Goal: Task Accomplishment & Management: Complete application form

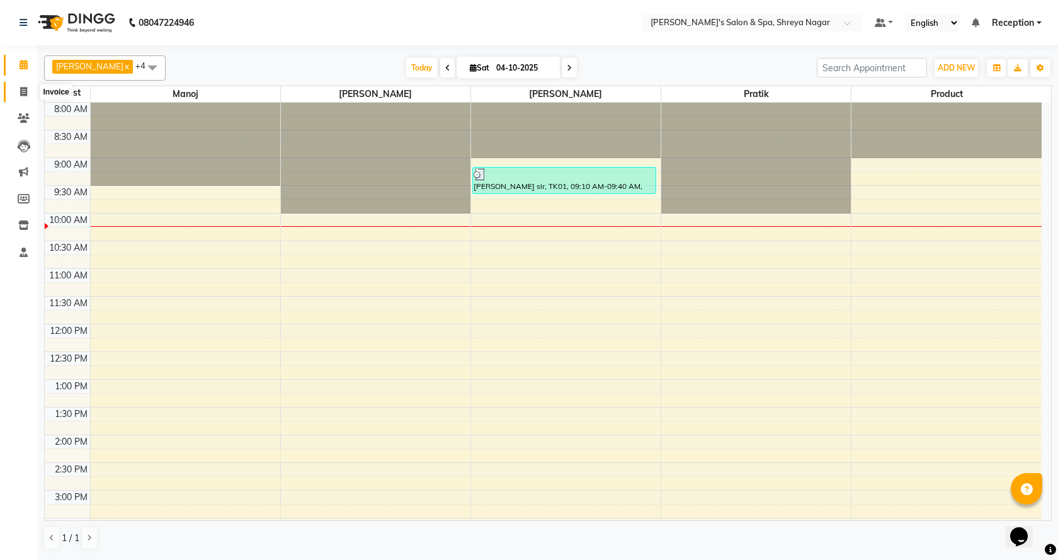
click at [23, 96] on span at bounding box center [24, 92] width 22 height 14
select select "service"
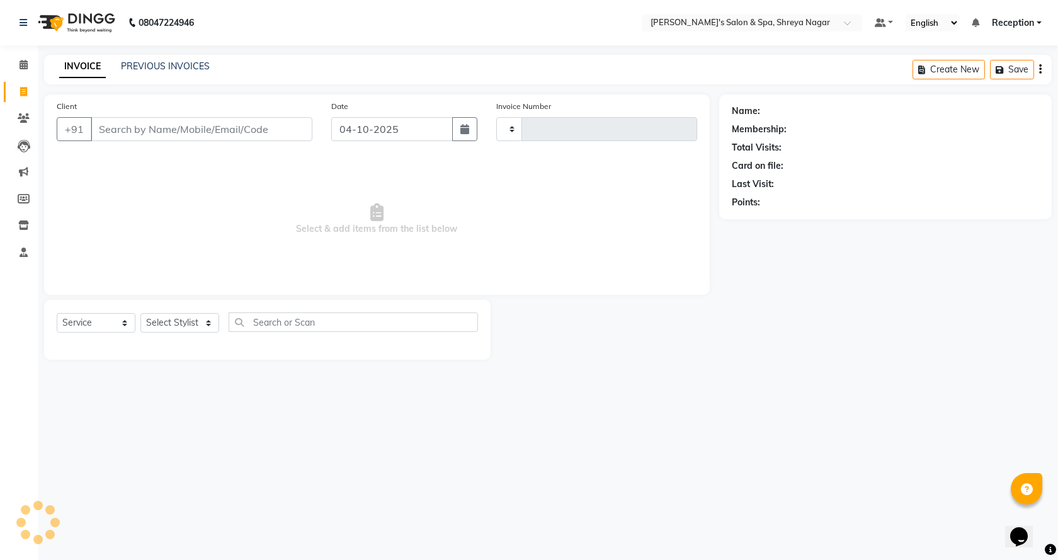
type input "3270"
select select "7591"
click at [185, 126] on input "Client" at bounding box center [202, 129] width 222 height 24
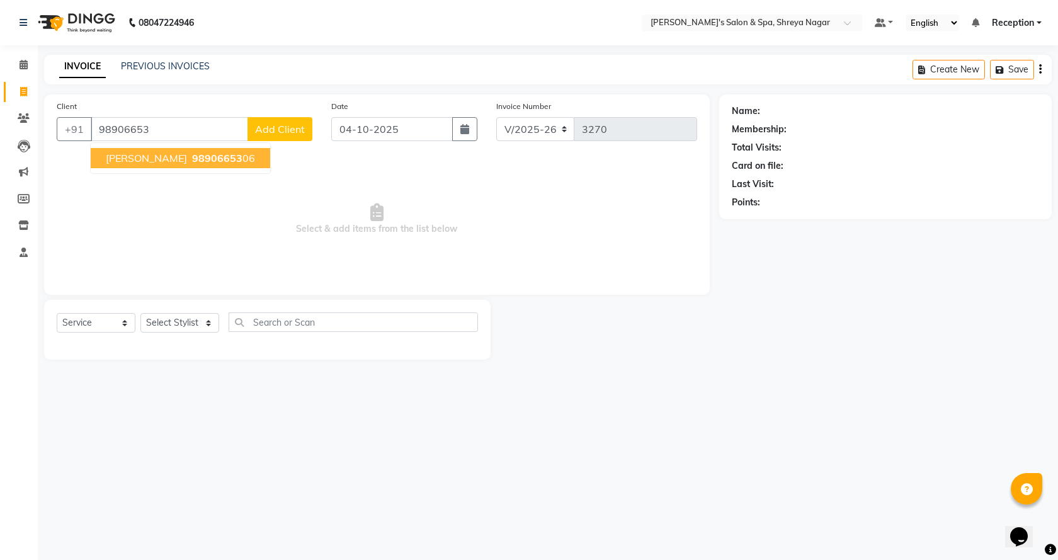
click at [120, 157] on span "[PERSON_NAME]" at bounding box center [146, 158] width 81 height 13
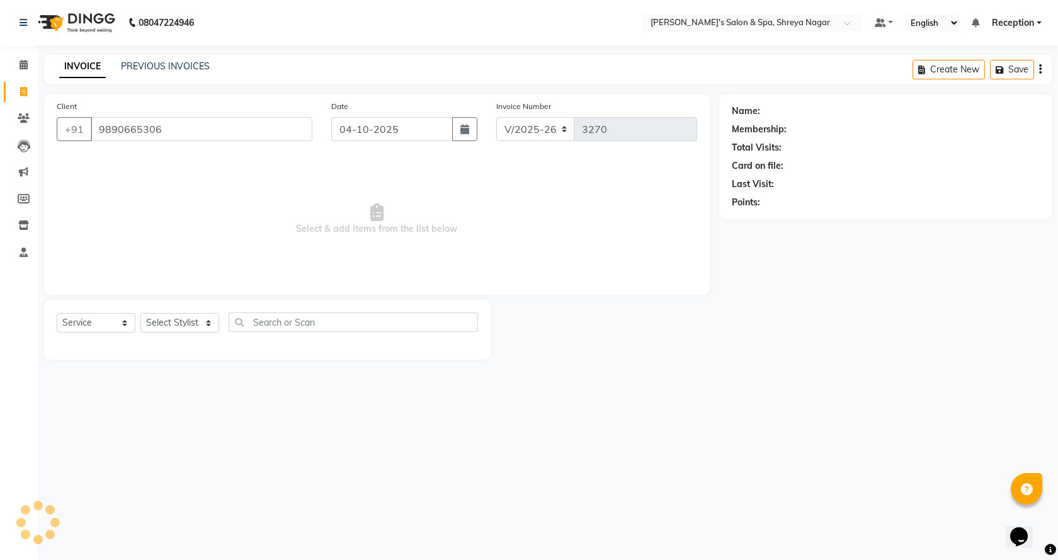
type input "9890665306"
select select "1: Object"
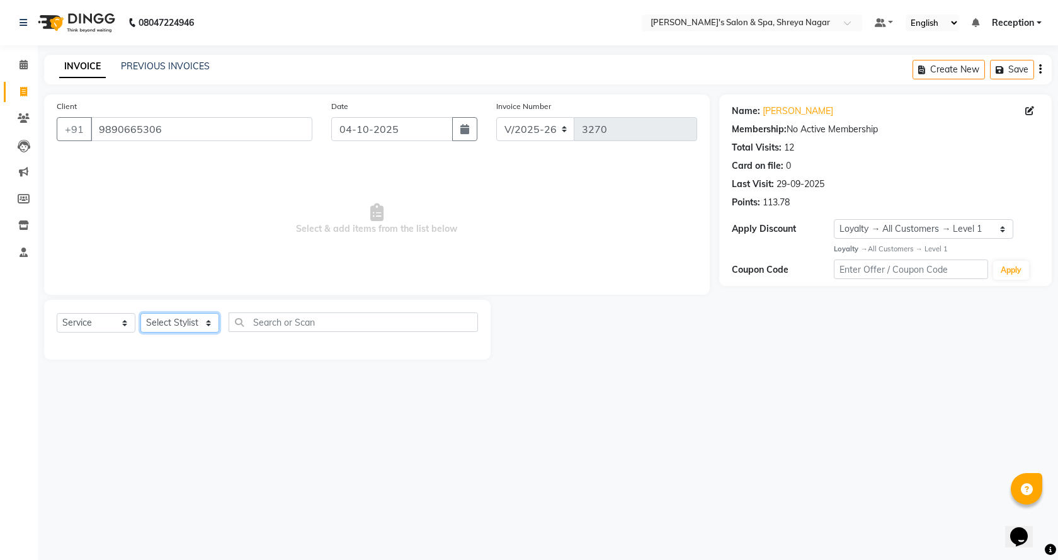
click at [169, 323] on select "Select Stylist [PERSON_NAME] [PERSON_NAME] [PERSON_NAME] Product Reception" at bounding box center [179, 323] width 79 height 20
select select "67478"
click at [140, 313] on select "Select Stylist [PERSON_NAME] [PERSON_NAME] [PERSON_NAME] Product Reception" at bounding box center [179, 323] width 79 height 20
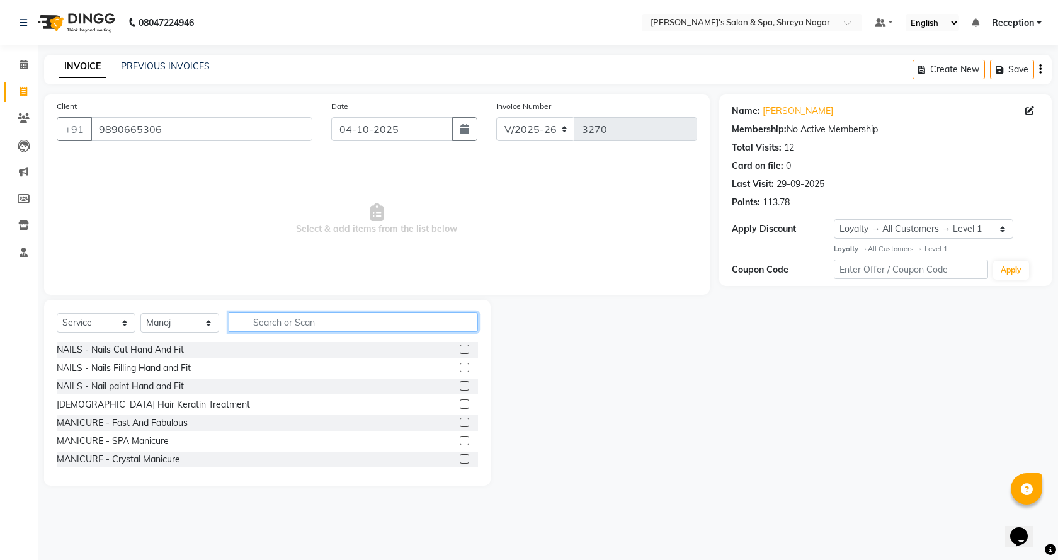
click at [348, 321] on input "text" at bounding box center [353, 322] width 249 height 20
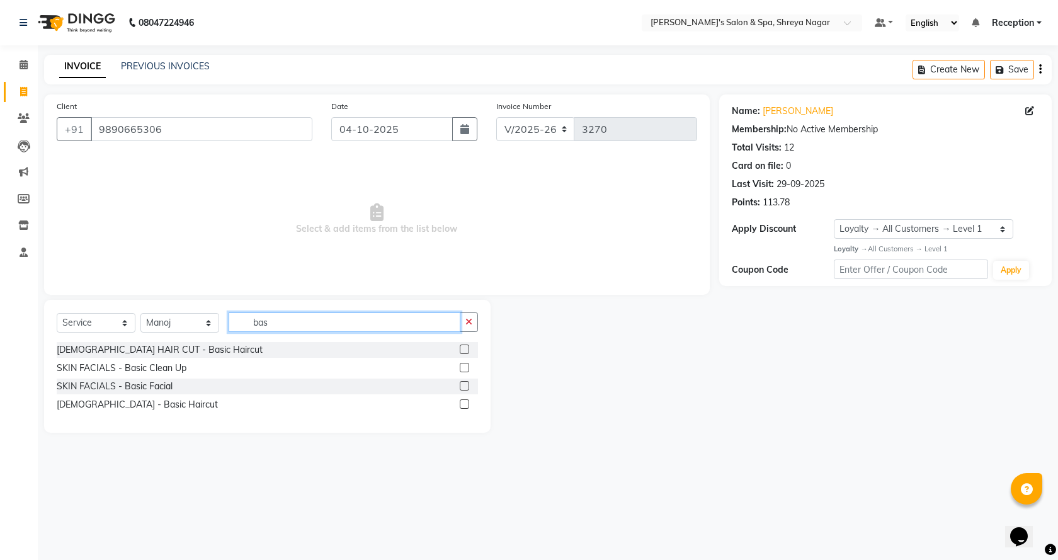
type input "bas"
click at [465, 408] on label at bounding box center [464, 403] width 9 height 9
click at [465, 408] on input "checkbox" at bounding box center [464, 405] width 8 height 8
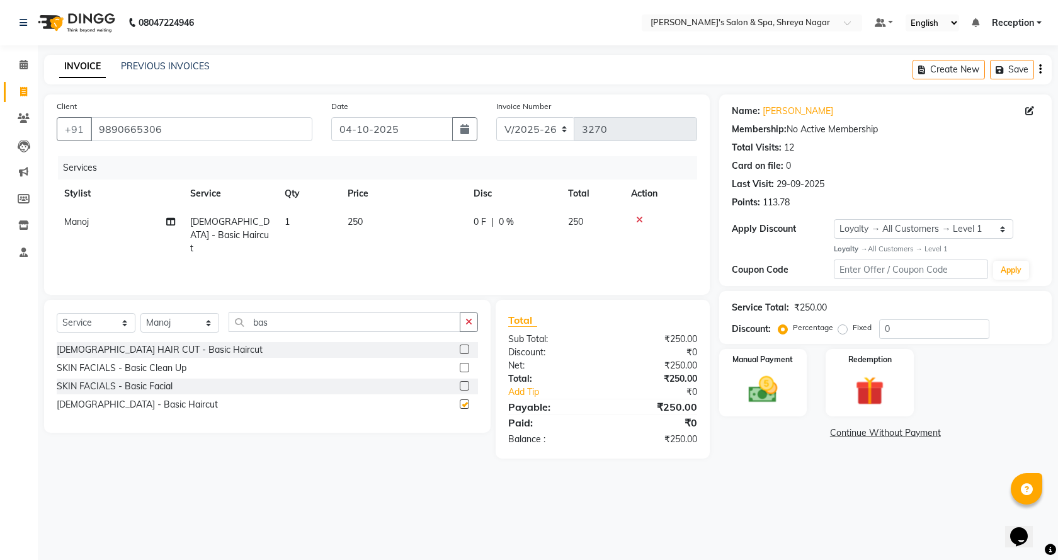
checkbox input "false"
drag, startPoint x: 251, startPoint y: 325, endPoint x: 326, endPoint y: 317, distance: 76.0
click at [326, 317] on input "bas" at bounding box center [345, 322] width 232 height 20
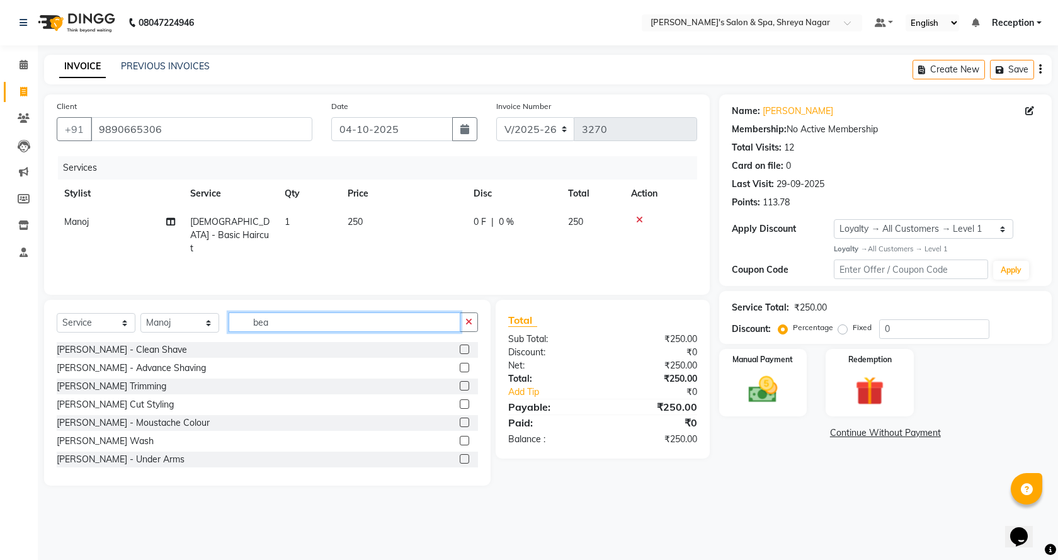
type input "bea"
click at [460, 350] on label at bounding box center [464, 349] width 9 height 9
click at [460, 350] on input "checkbox" at bounding box center [464, 350] width 8 height 8
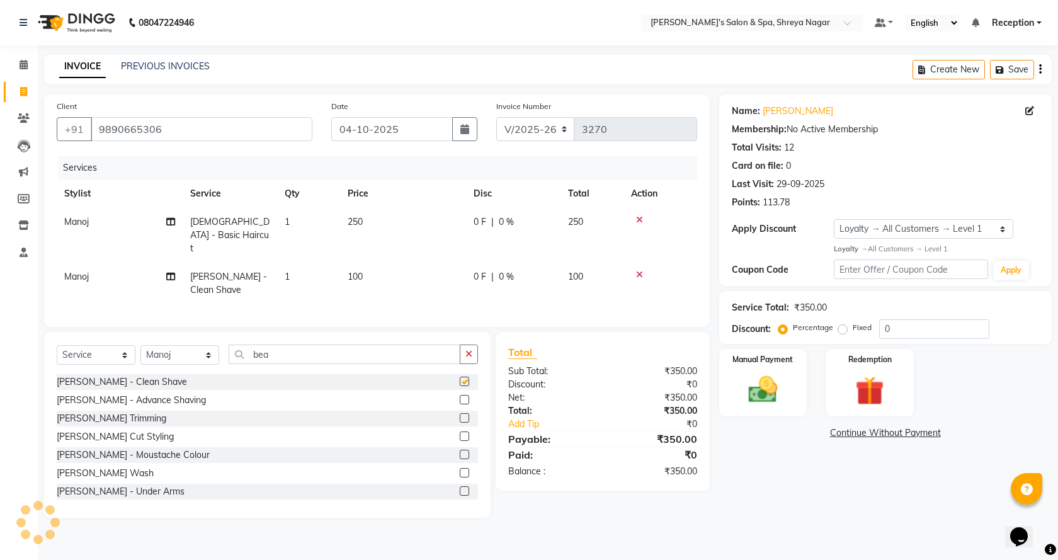
checkbox input "false"
click at [772, 403] on img at bounding box center [763, 389] width 49 height 35
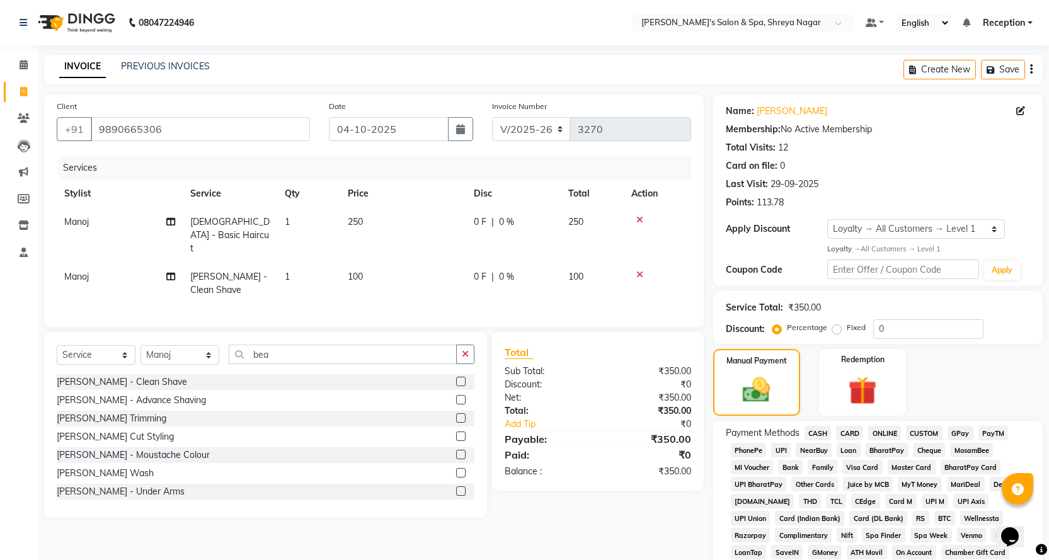
click at [821, 431] on span "CASH" at bounding box center [817, 433] width 27 height 14
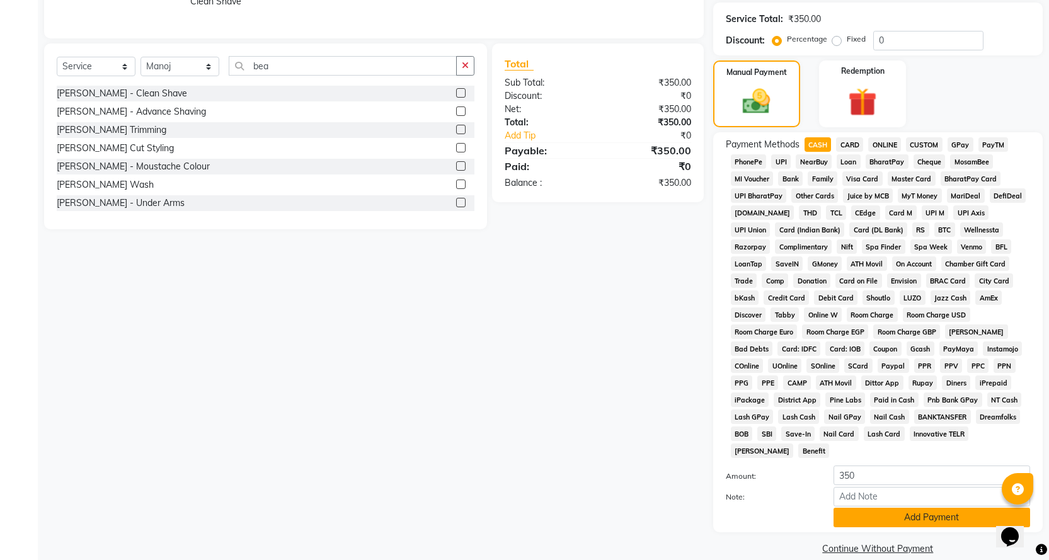
click at [852, 508] on button "Add Payment" at bounding box center [931, 518] width 197 height 20
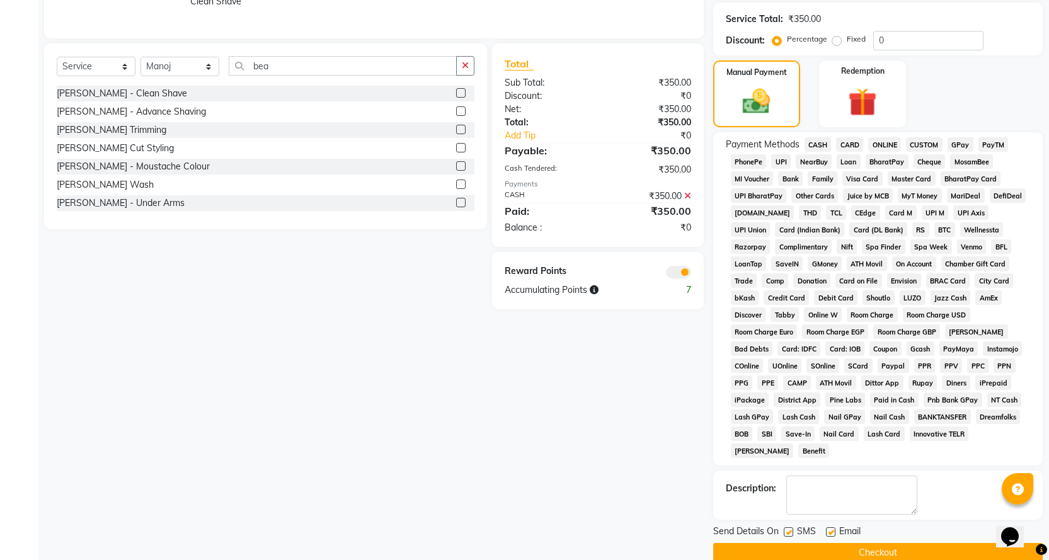
scroll to position [293, 0]
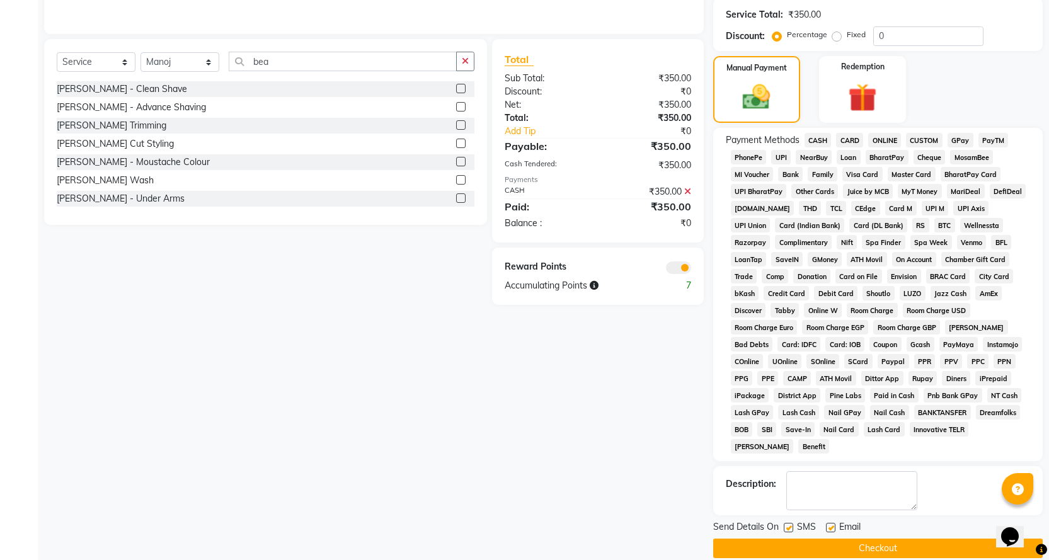
click at [850, 539] on button "Checkout" at bounding box center [877, 549] width 329 height 20
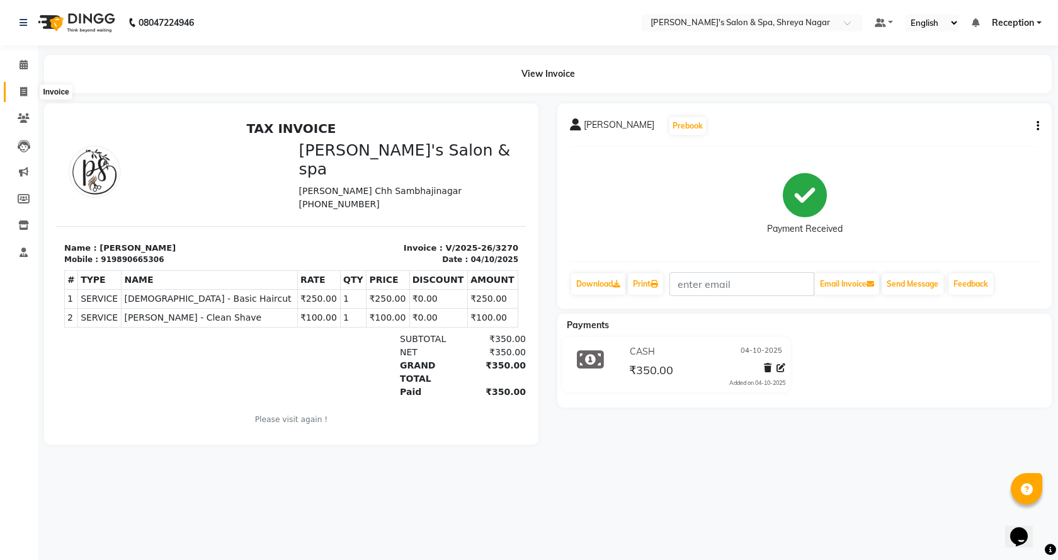
click at [22, 91] on icon at bounding box center [23, 91] width 7 height 9
select select "service"
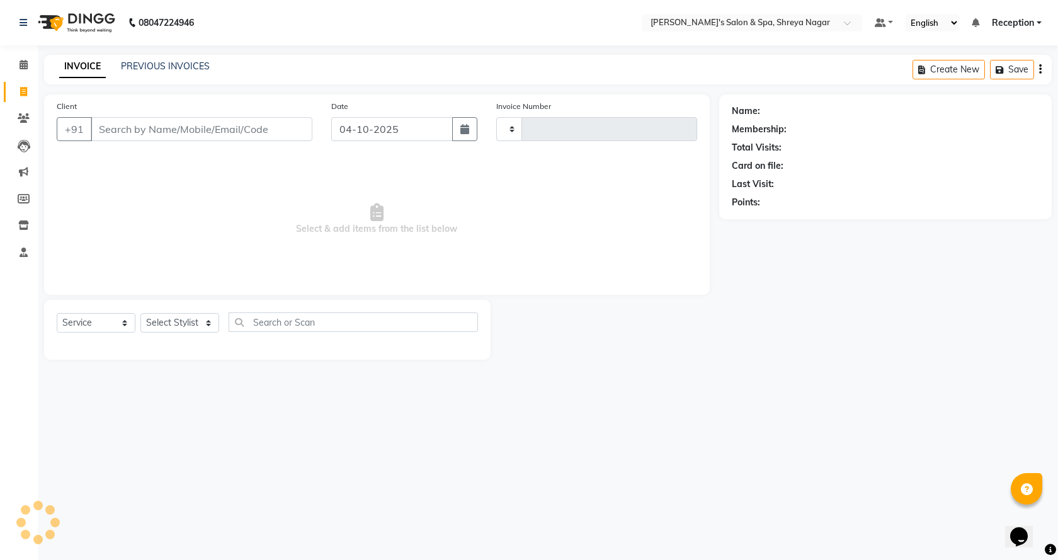
type input "3271"
select select "7591"
click at [226, 125] on input "Client" at bounding box center [202, 129] width 222 height 24
type input "9404004007"
click at [312, 129] on div "Client [PHONE_NUMBER] Add Client" at bounding box center [184, 126] width 275 height 52
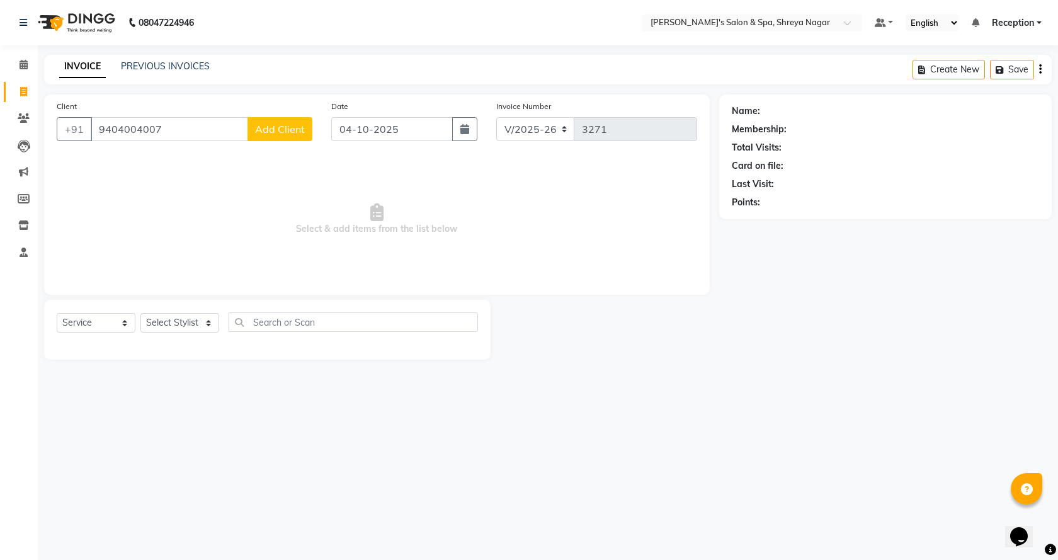
click at [309, 129] on button "Add Client" at bounding box center [280, 129] width 65 height 24
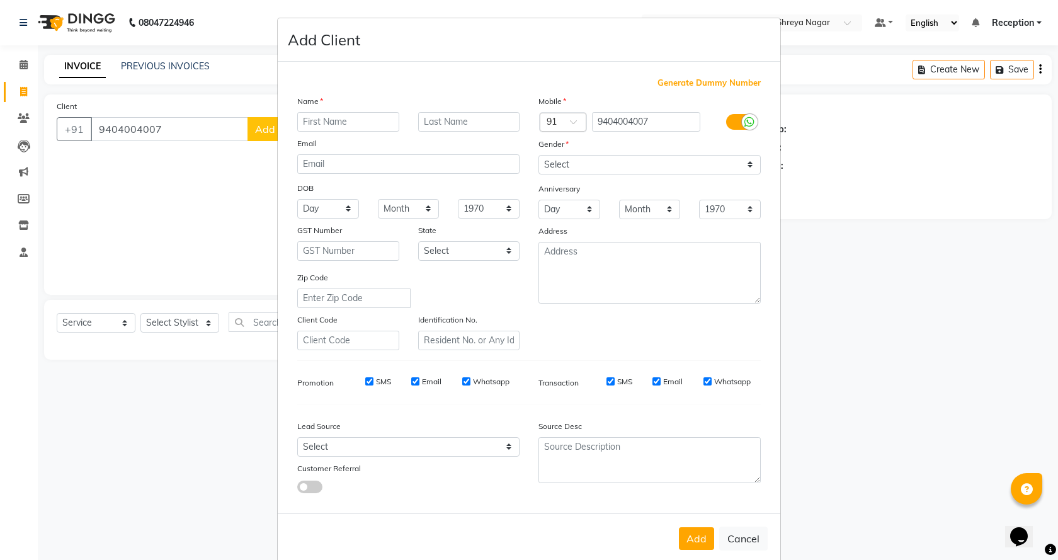
click at [367, 119] on input "text" at bounding box center [348, 122] width 102 height 20
type input "ganash"
click at [445, 117] on input "text" at bounding box center [469, 122] width 102 height 20
type input "lagote"
click at [576, 156] on select "Select [DEMOGRAPHIC_DATA] [DEMOGRAPHIC_DATA] Other Prefer Not To Say" at bounding box center [650, 165] width 222 height 20
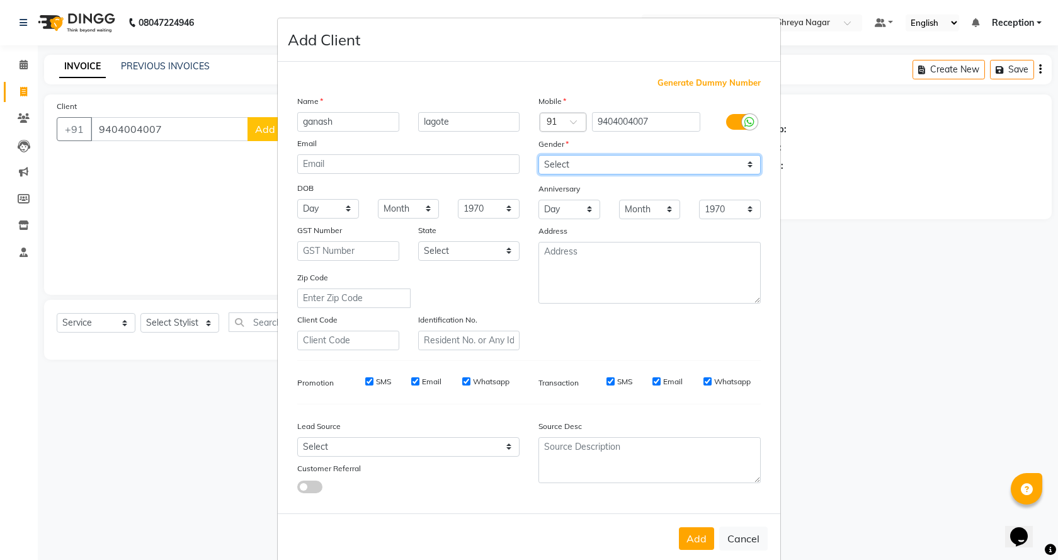
select select "[DEMOGRAPHIC_DATA]"
click at [539, 155] on select "Select [DEMOGRAPHIC_DATA] [DEMOGRAPHIC_DATA] Other Prefer Not To Say" at bounding box center [650, 165] width 222 height 20
click at [695, 538] on button "Add" at bounding box center [696, 538] width 35 height 23
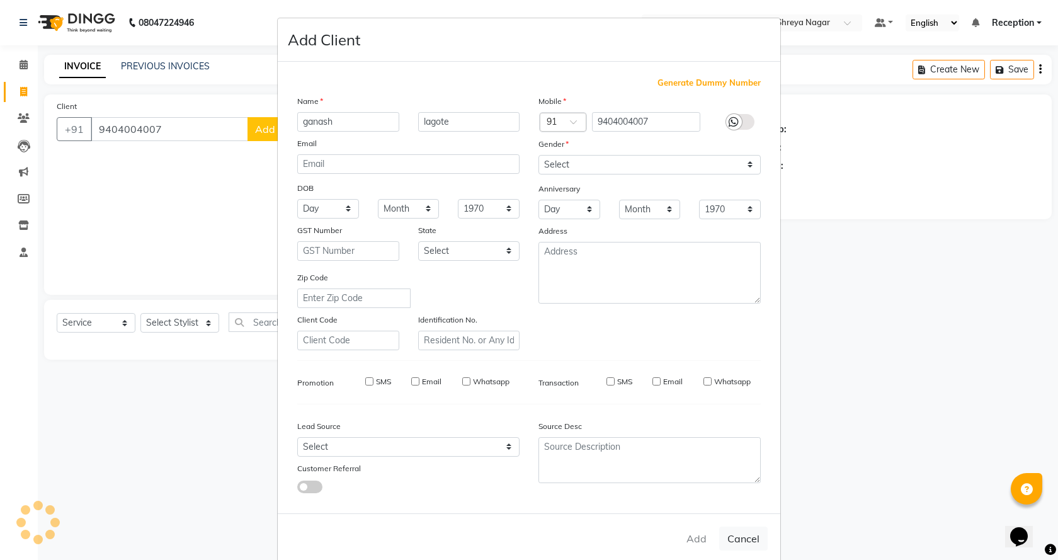
select select
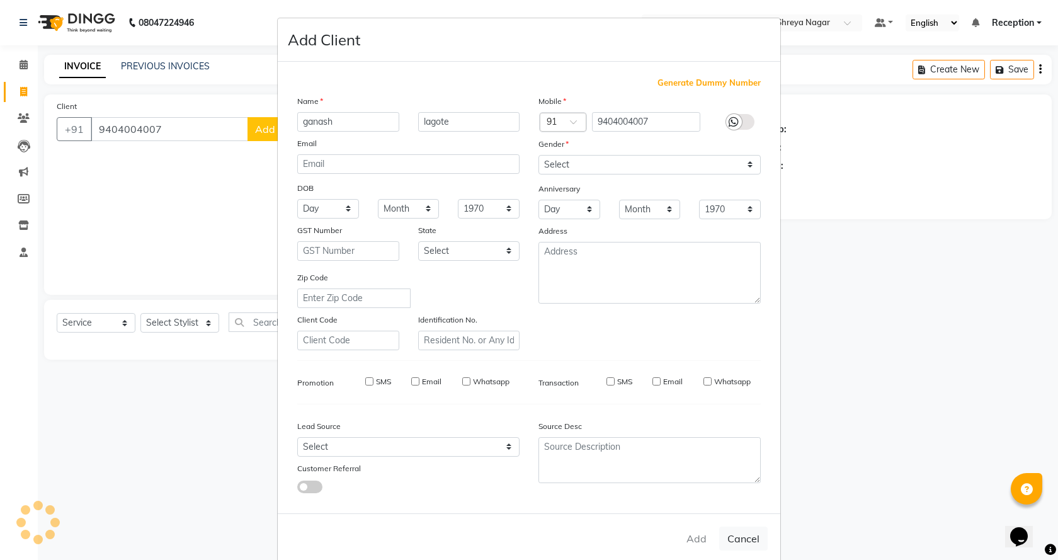
select select
checkbox input "false"
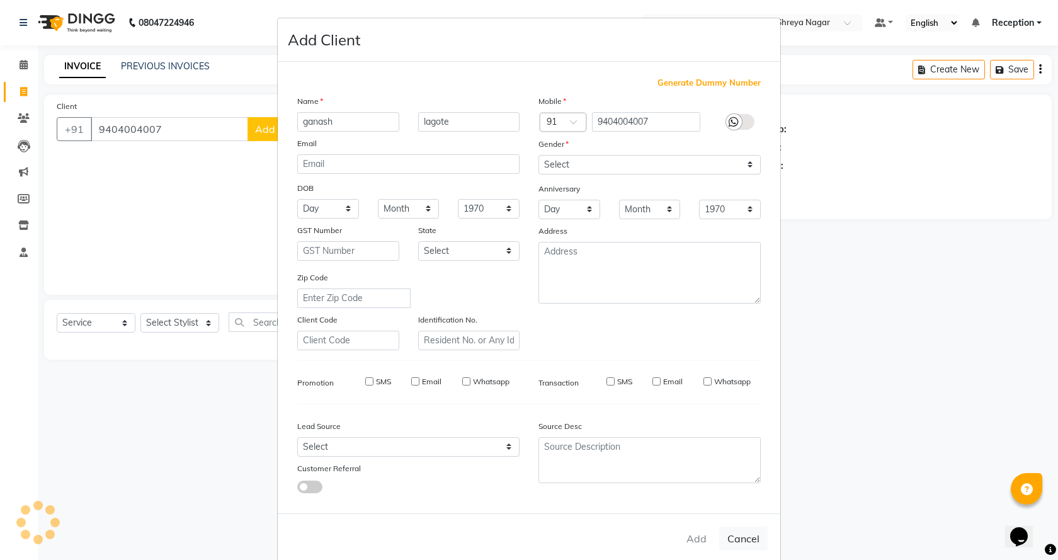
checkbox input "false"
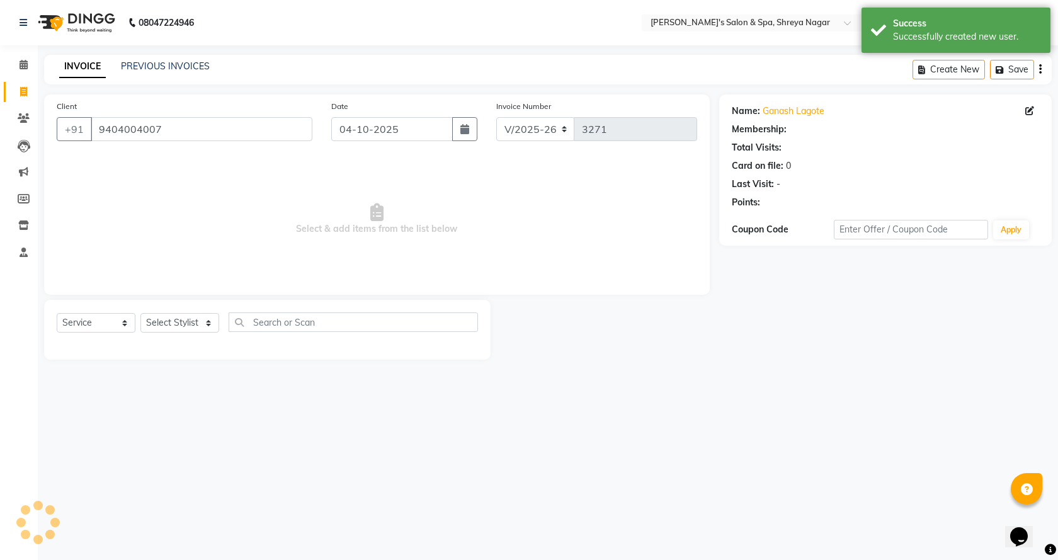
select select "1: Object"
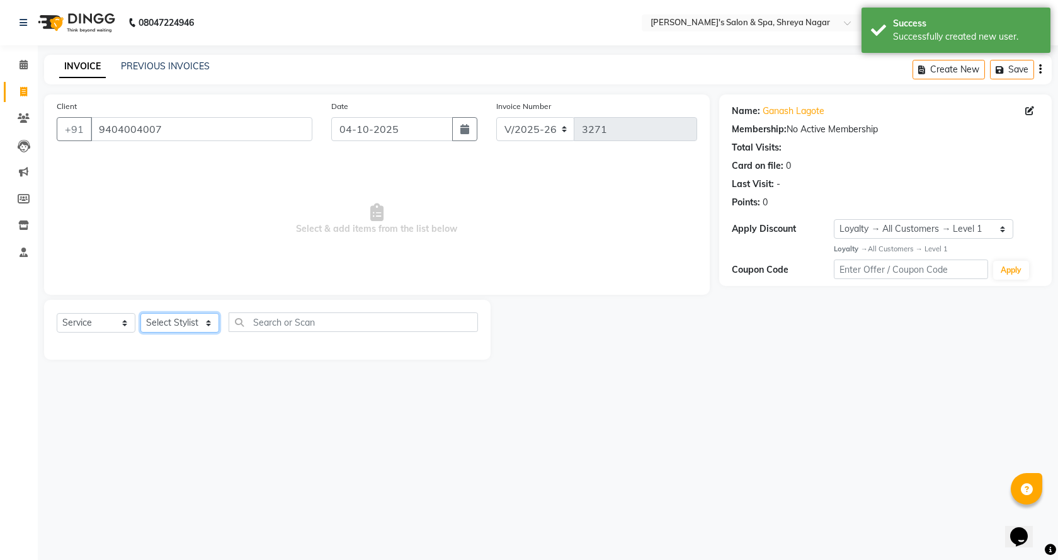
click at [187, 324] on select "Select Stylist [PERSON_NAME] [PERSON_NAME] [PERSON_NAME] Product Reception" at bounding box center [179, 323] width 79 height 20
select select "67478"
click at [140, 313] on select "Select Stylist [PERSON_NAME] [PERSON_NAME] [PERSON_NAME] Product Reception" at bounding box center [179, 323] width 79 height 20
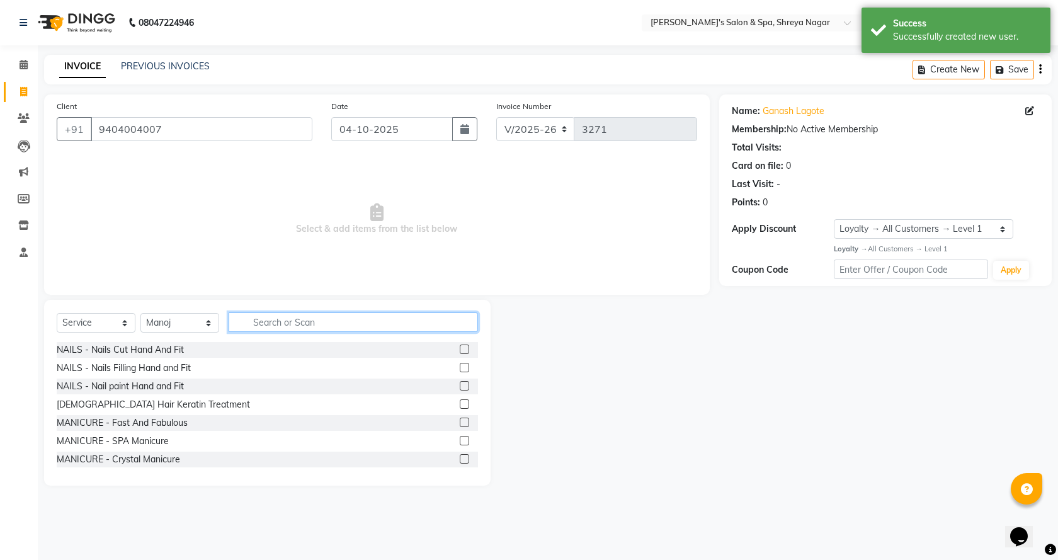
click at [357, 323] on input "text" at bounding box center [353, 322] width 249 height 20
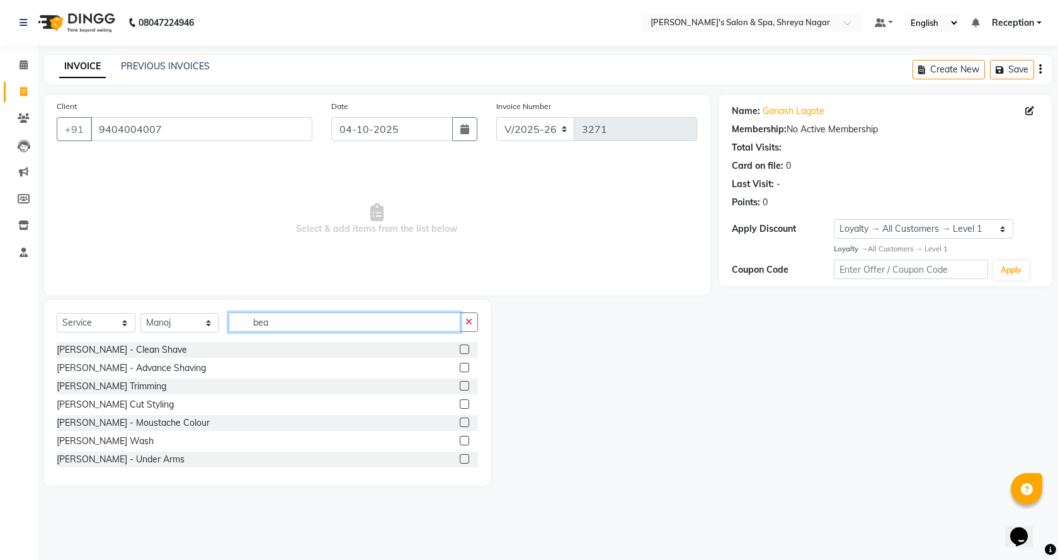
type input "bea"
click at [460, 404] on label at bounding box center [464, 403] width 9 height 9
click at [460, 404] on input "checkbox" at bounding box center [464, 405] width 8 height 8
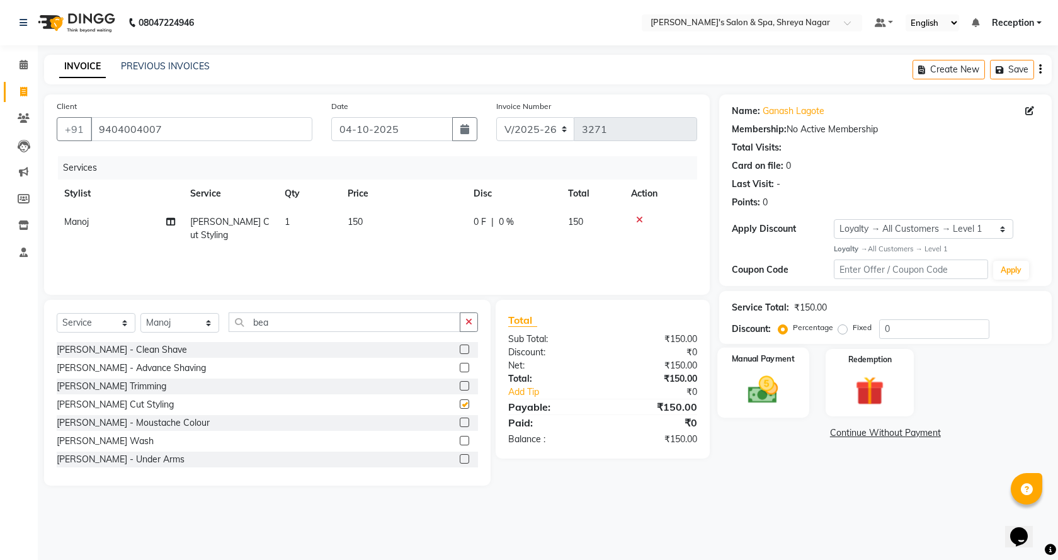
checkbox input "false"
click at [785, 392] on img at bounding box center [763, 389] width 49 height 35
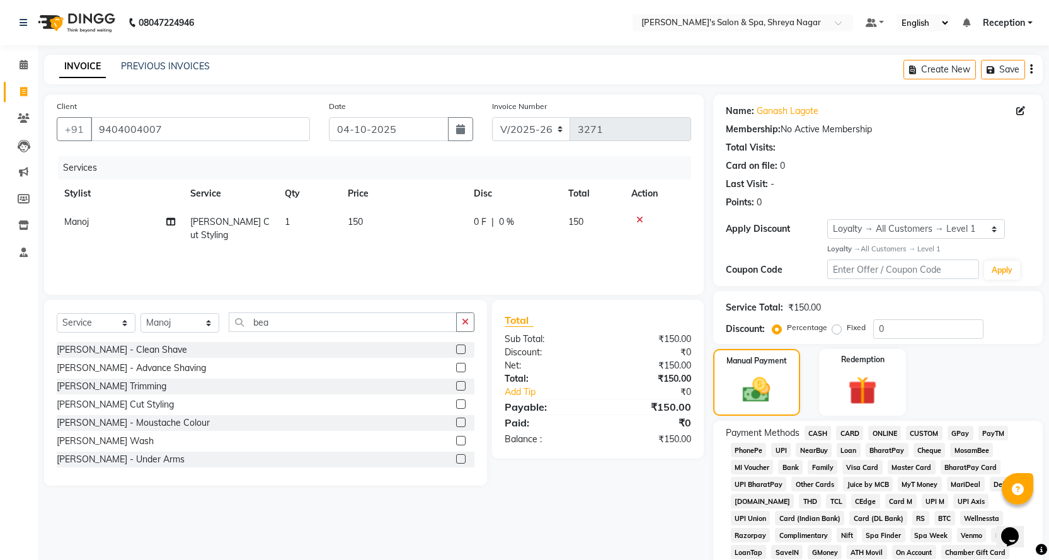
click at [883, 435] on span "ONLINE" at bounding box center [884, 433] width 33 height 14
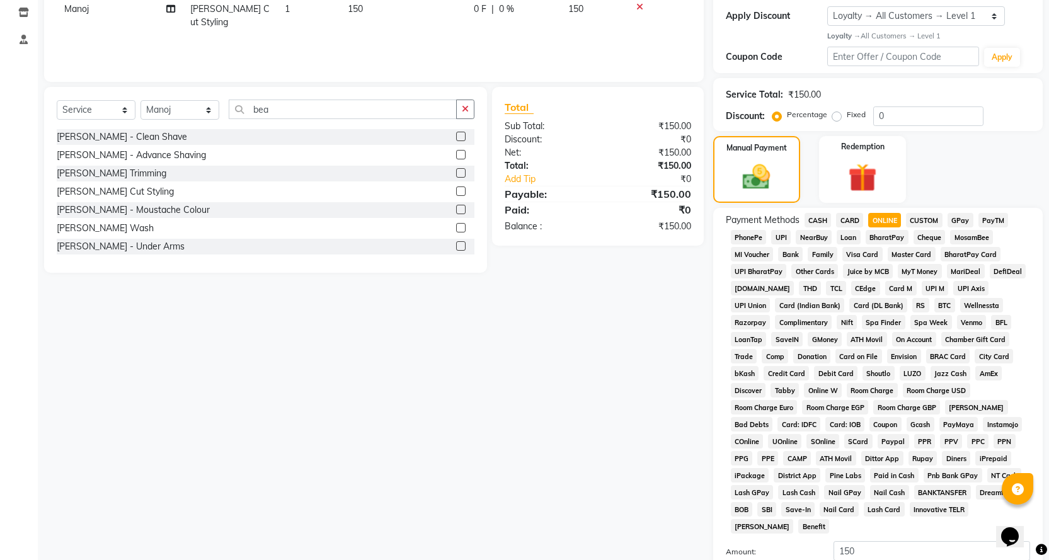
scroll to position [288, 0]
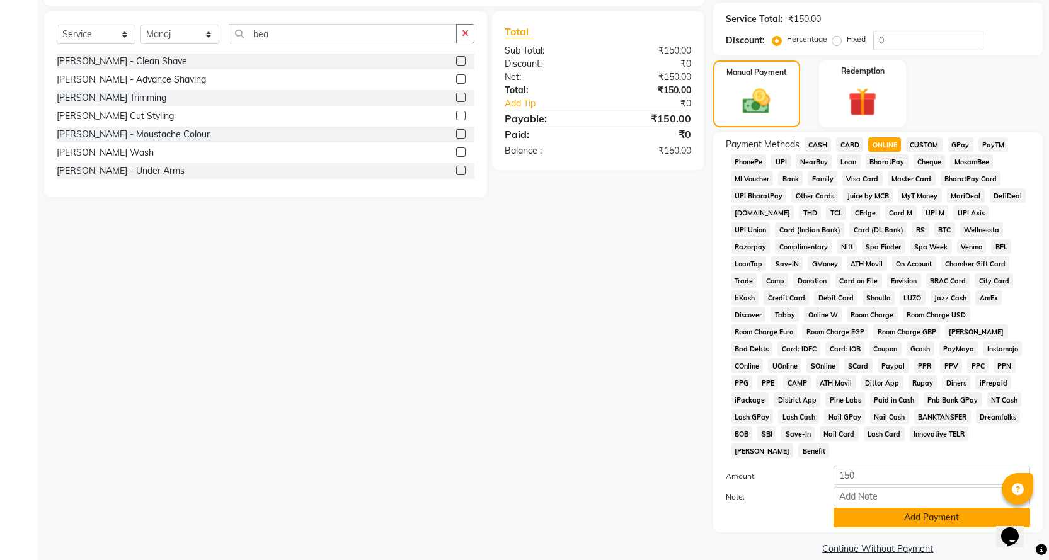
click at [886, 508] on button "Add Payment" at bounding box center [931, 518] width 197 height 20
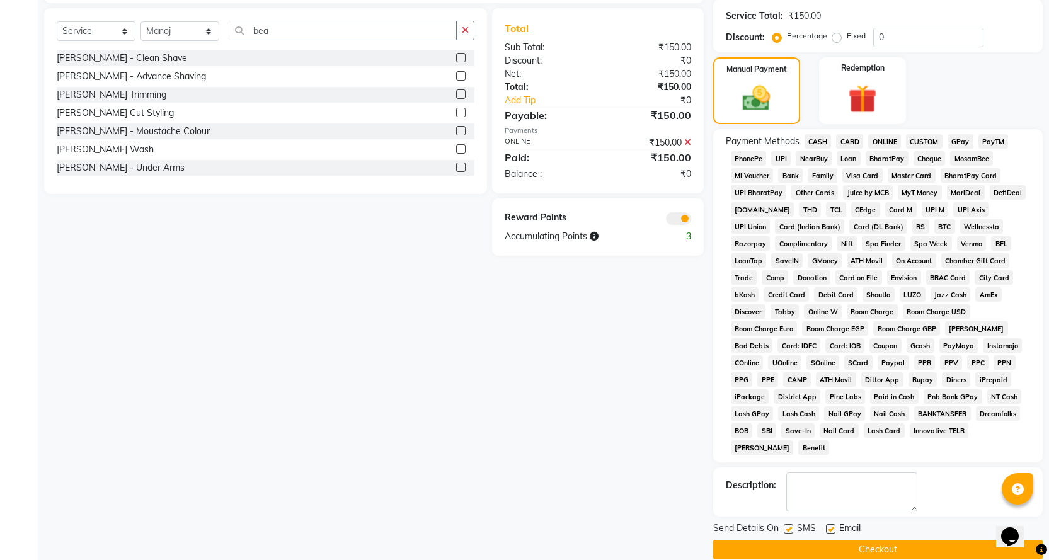
scroll to position [293, 0]
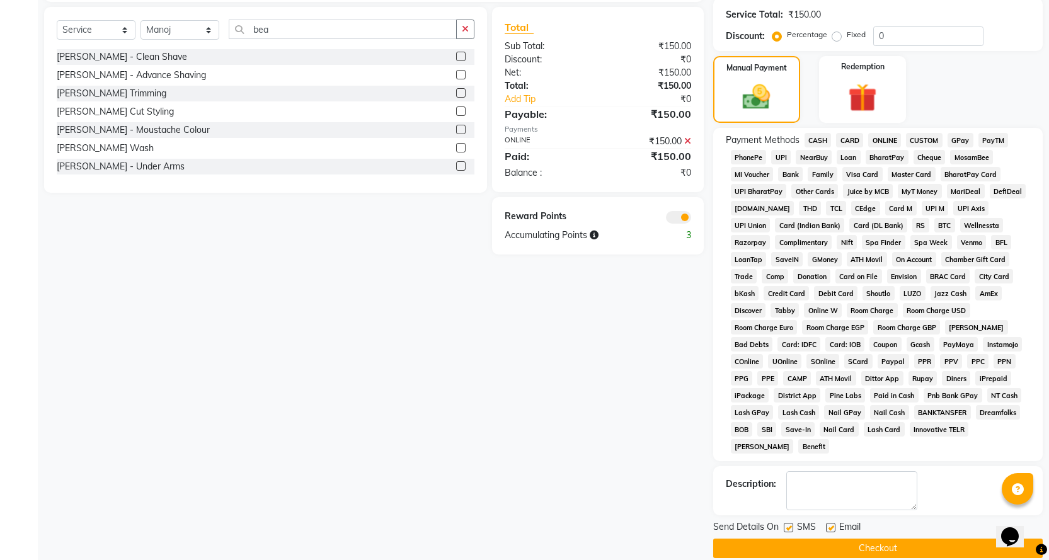
click at [890, 539] on button "Checkout" at bounding box center [877, 549] width 329 height 20
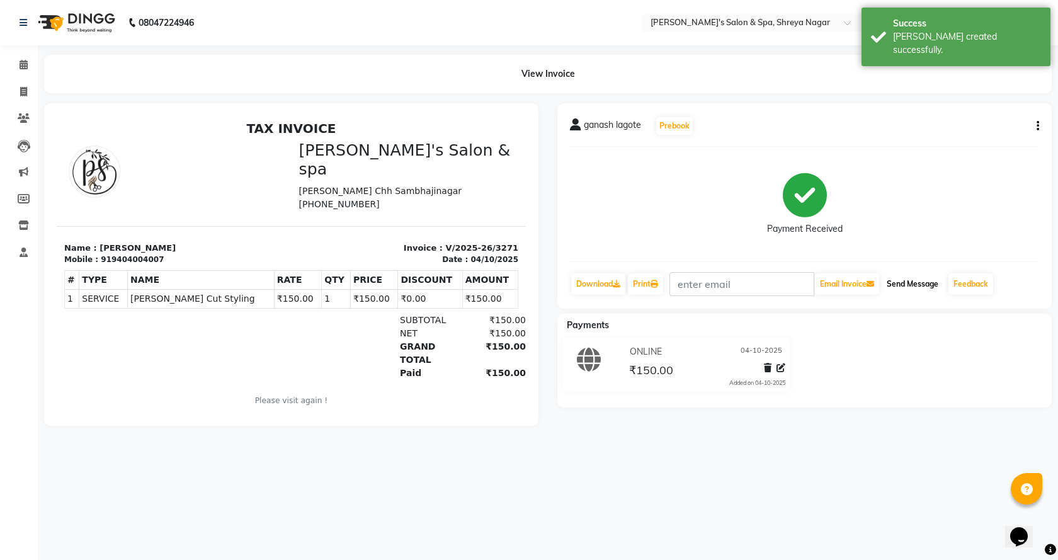
click at [930, 282] on button "Send Message" at bounding box center [913, 283] width 62 height 21
